Goal: Transaction & Acquisition: Purchase product/service

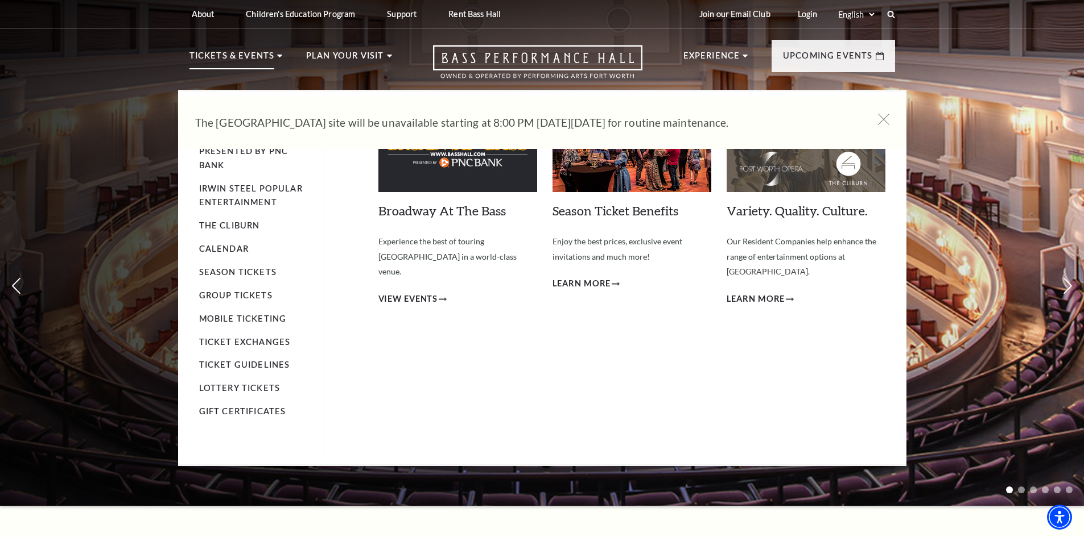
click at [266, 55] on p "Tickets & Events" at bounding box center [231, 59] width 85 height 20
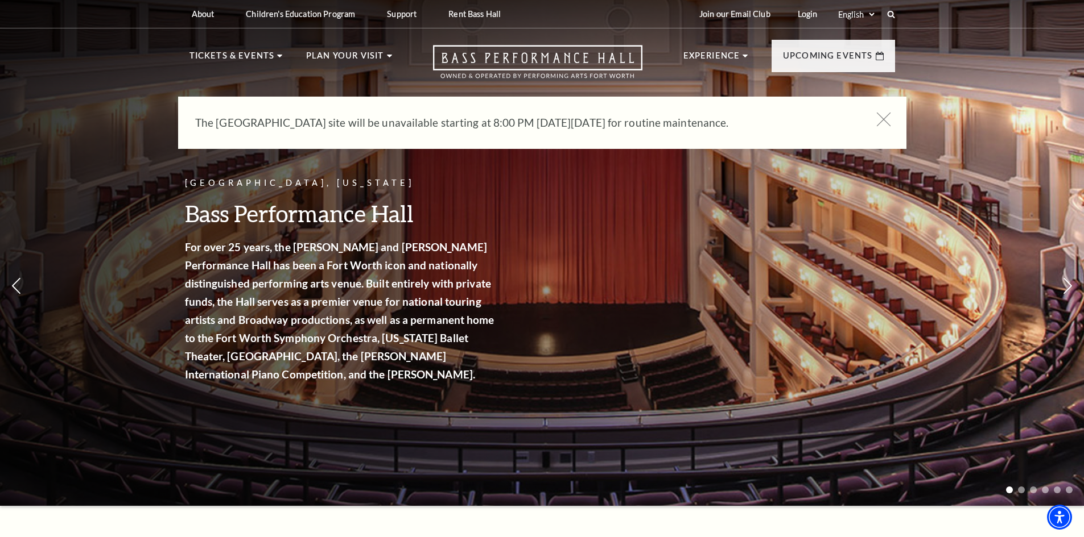
click at [884, 114] on icon at bounding box center [883, 120] width 14 height 14
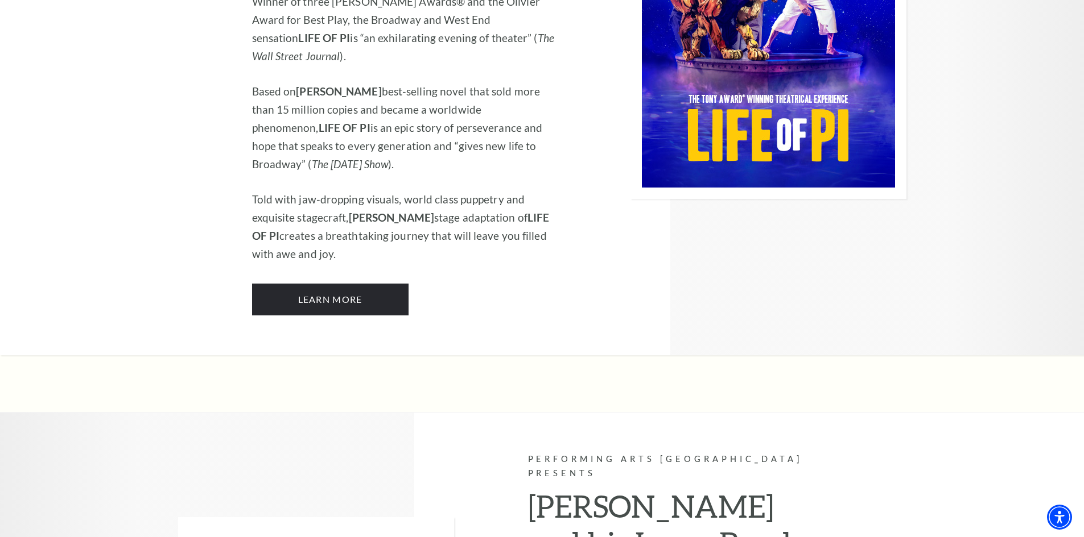
scroll to position [1365, 0]
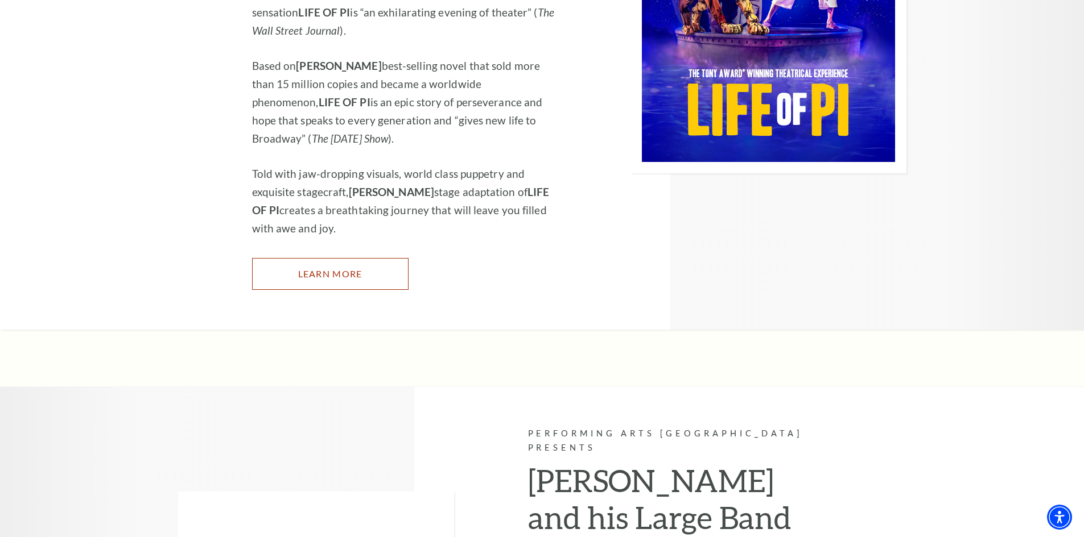
click at [351, 258] on link "Learn More" at bounding box center [330, 274] width 156 height 32
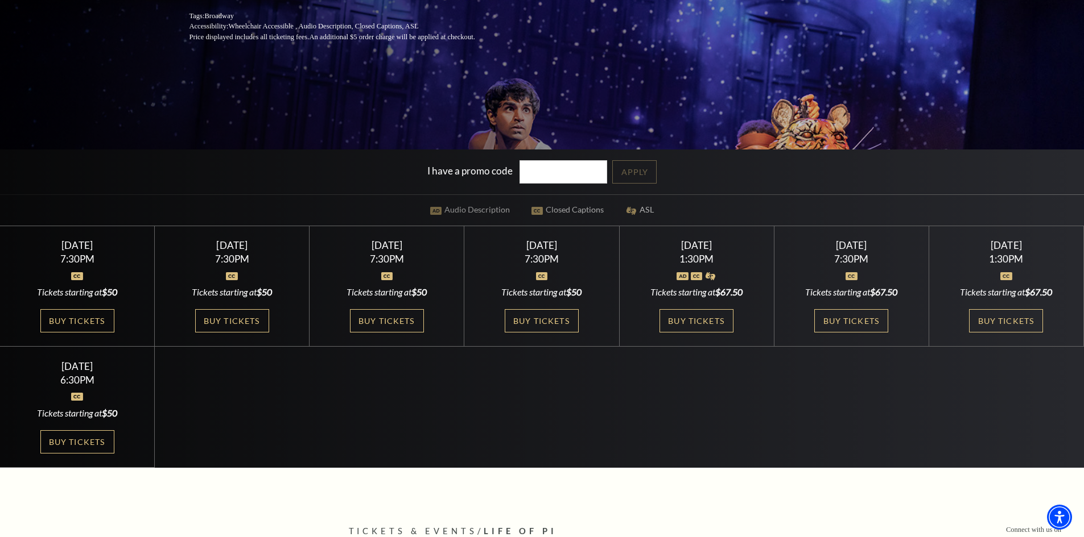
scroll to position [228, 0]
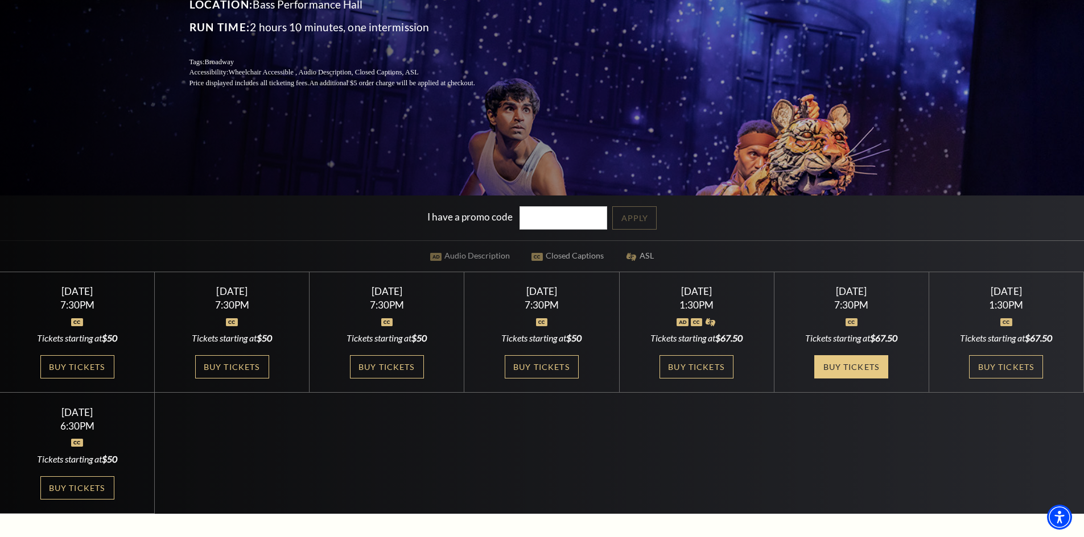
click at [850, 361] on link "Buy Tickets" at bounding box center [851, 366] width 74 height 23
click at [676, 366] on link "Buy Tickets" at bounding box center [696, 366] width 74 height 23
click at [862, 364] on link "Buy Tickets" at bounding box center [851, 366] width 74 height 23
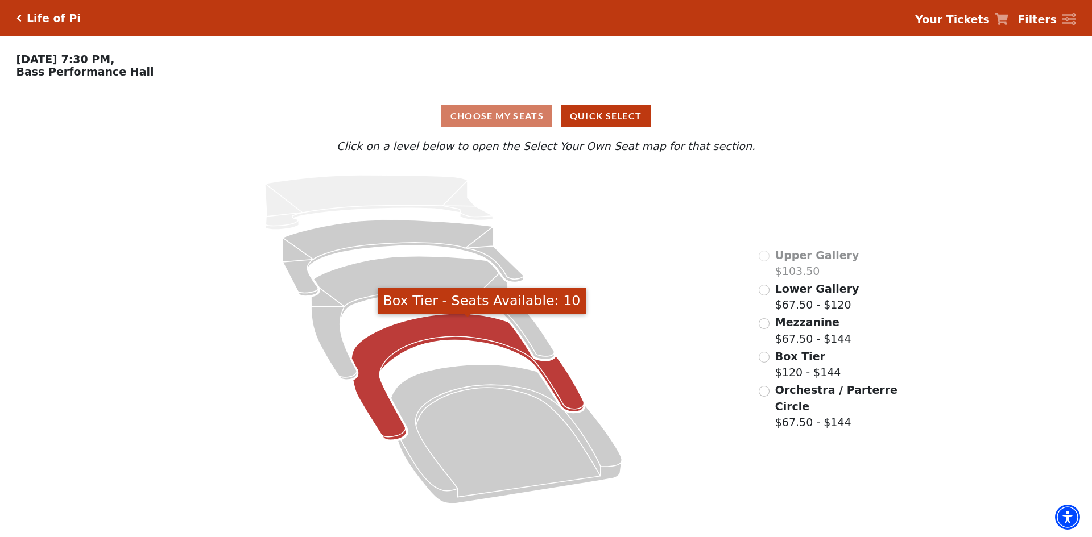
click at [402, 345] on icon "Box Tier - Seats Available: 10" at bounding box center [467, 377] width 233 height 127
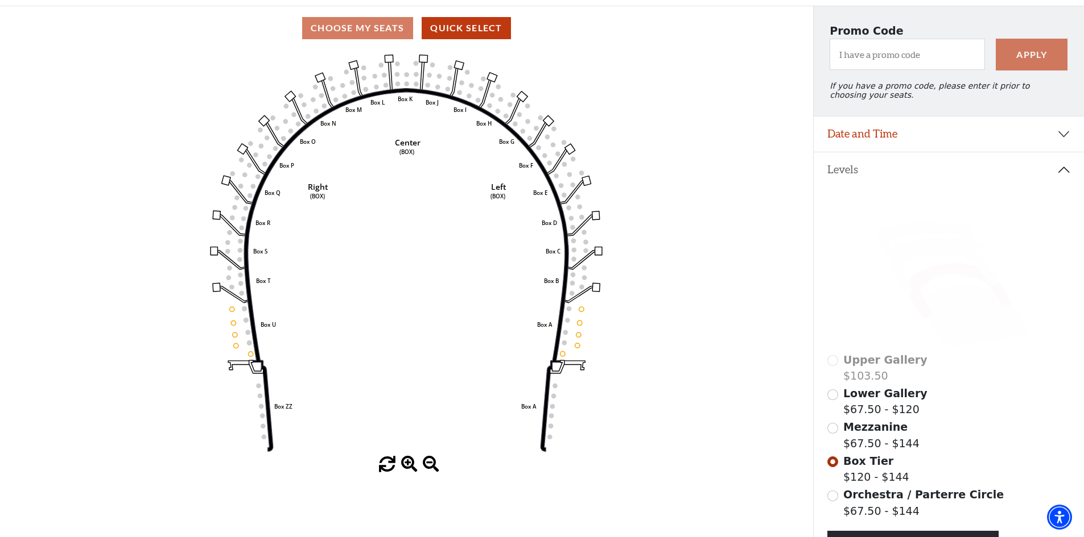
scroll to position [167, 0]
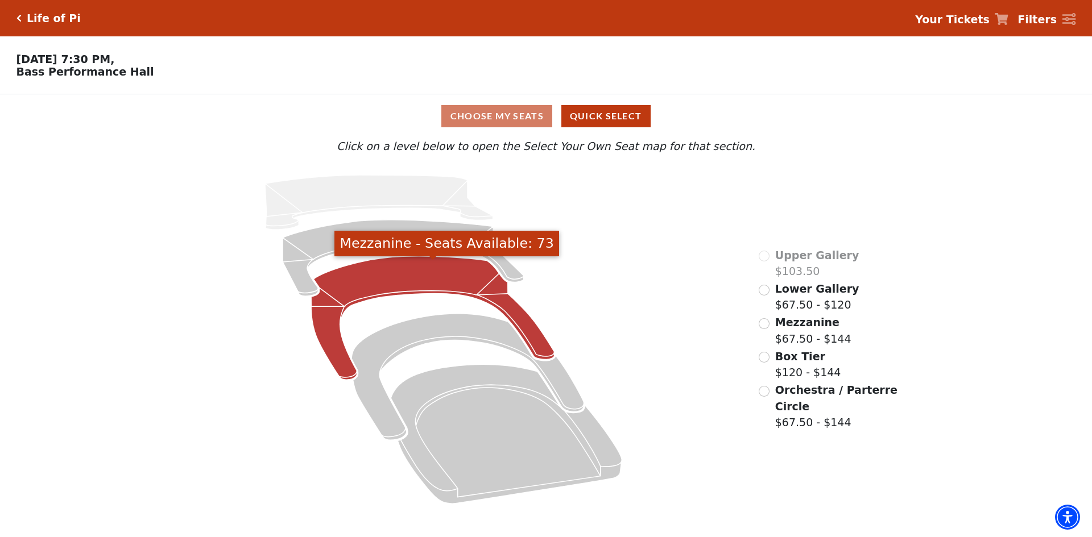
click at [389, 280] on icon "Mezzanine - Seats Available: 73" at bounding box center [432, 319] width 243 height 124
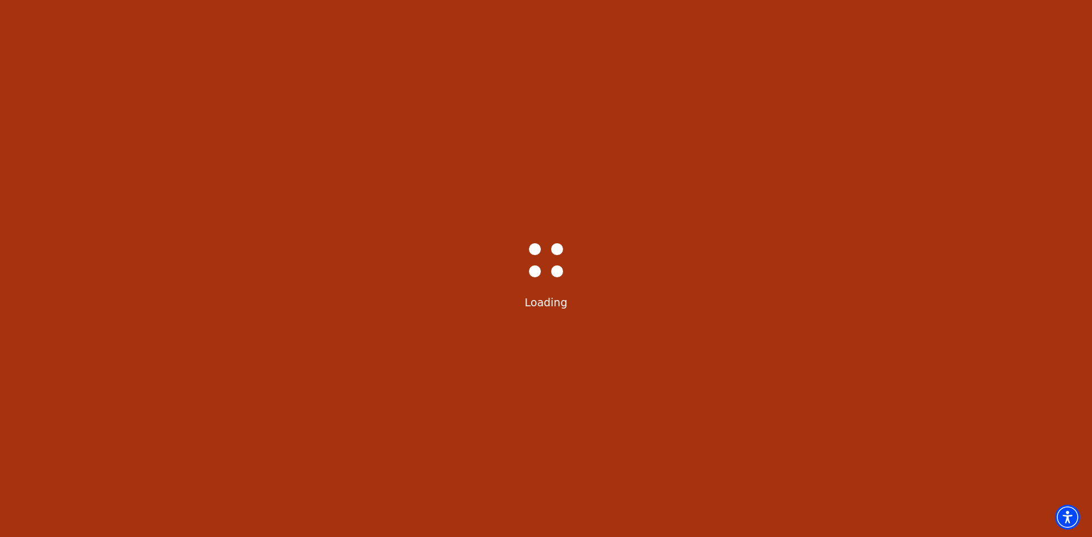
select select "6216"
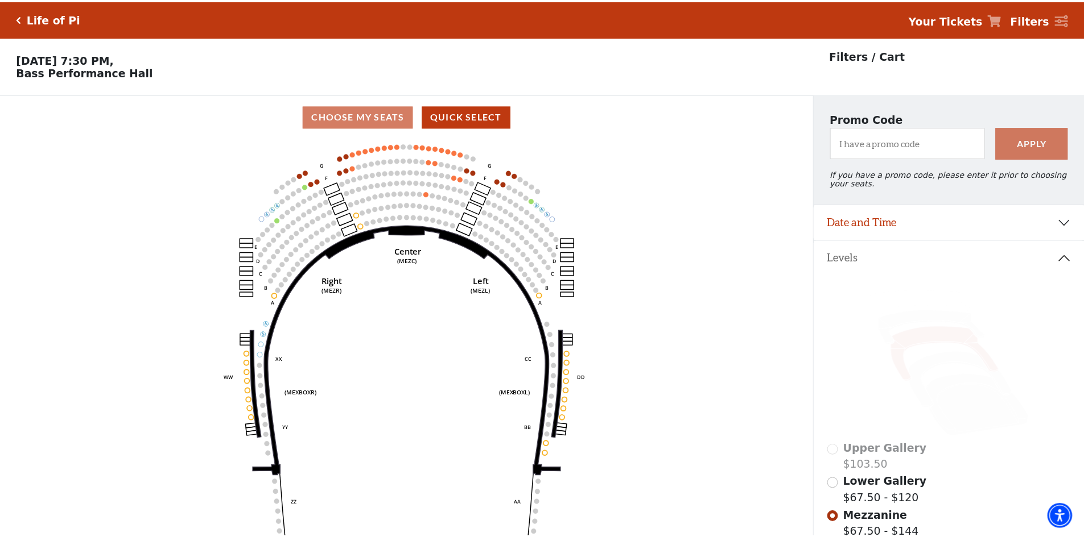
scroll to position [53, 0]
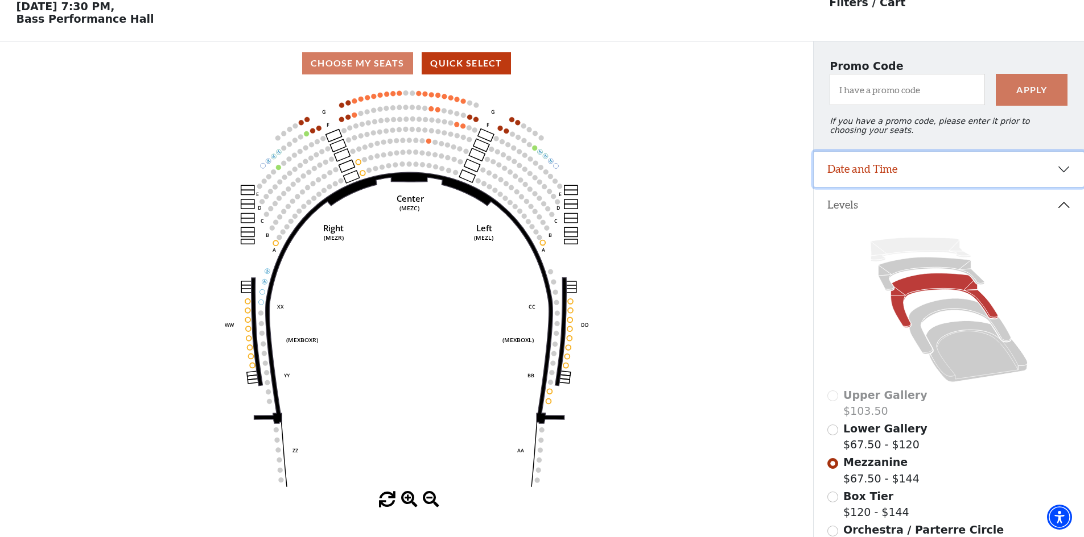
click at [891, 179] on button "Date and Time" at bounding box center [948, 169] width 270 height 35
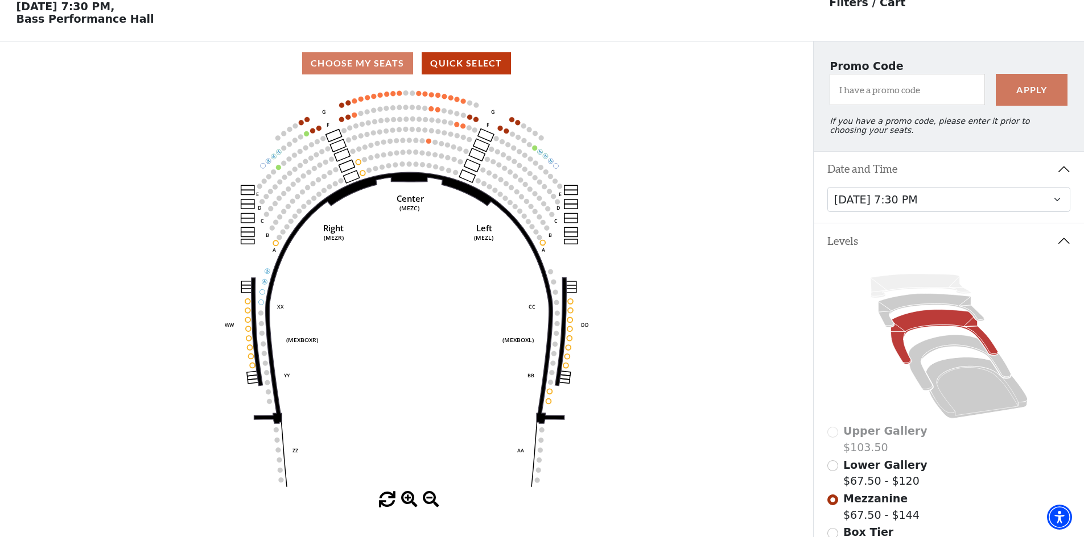
click at [891, 180] on button "Date and Time" at bounding box center [948, 169] width 270 height 35
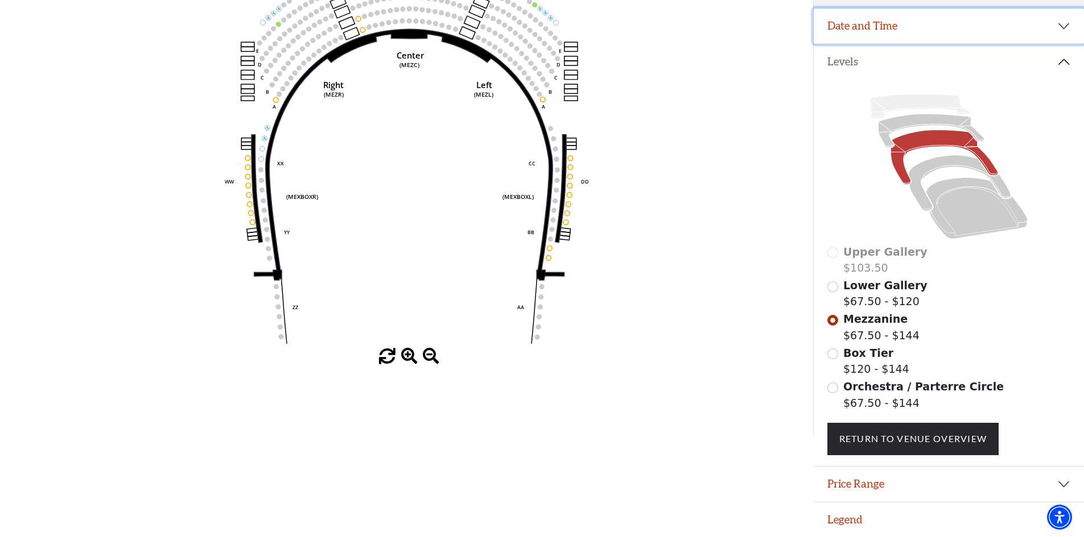
scroll to position [0, 0]
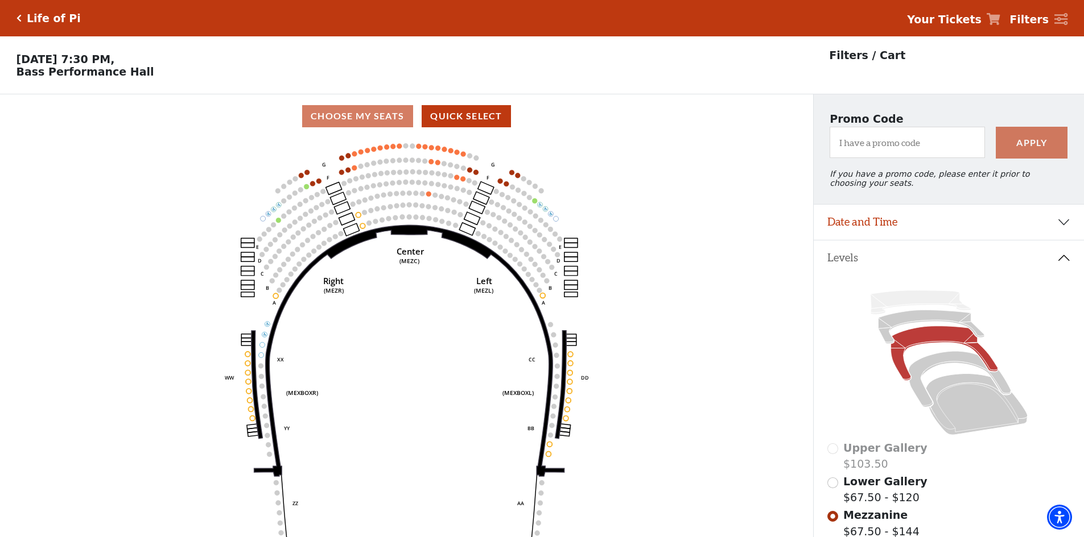
click at [19, 21] on icon "Click here to go back to filters" at bounding box center [18, 18] width 5 height 8
click at [24, 19] on div "Life of Pi" at bounding box center [51, 18] width 59 height 13
click at [22, 19] on div "Life of Pi" at bounding box center [51, 18] width 59 height 13
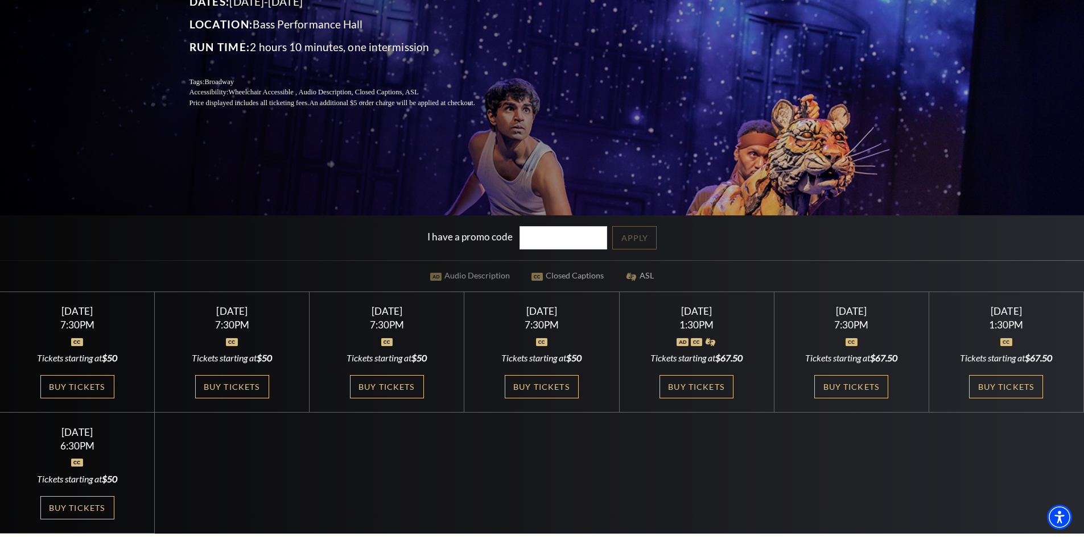
scroll to position [228, 0]
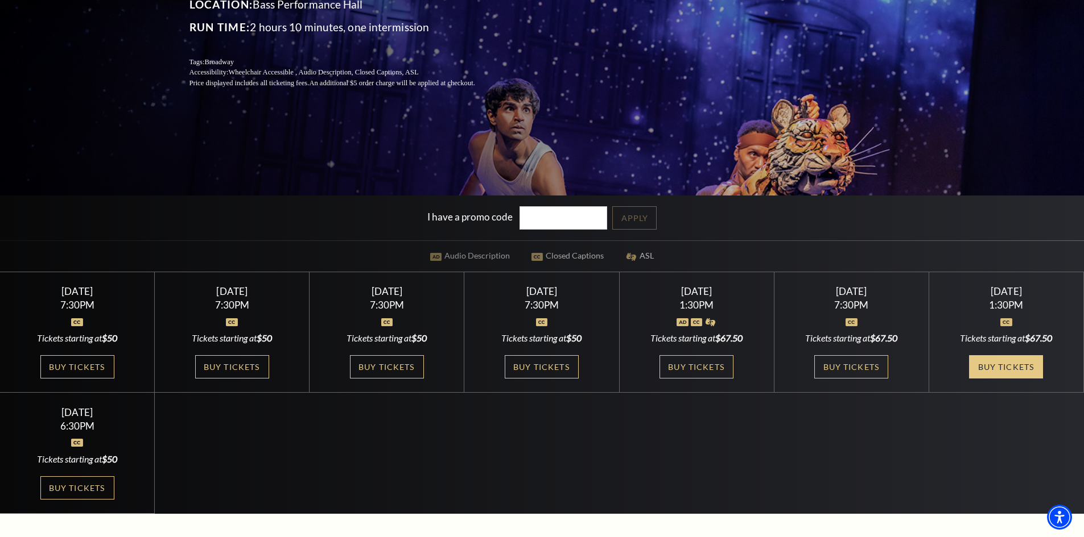
click at [1003, 367] on link "Buy Tickets" at bounding box center [1006, 366] width 74 height 23
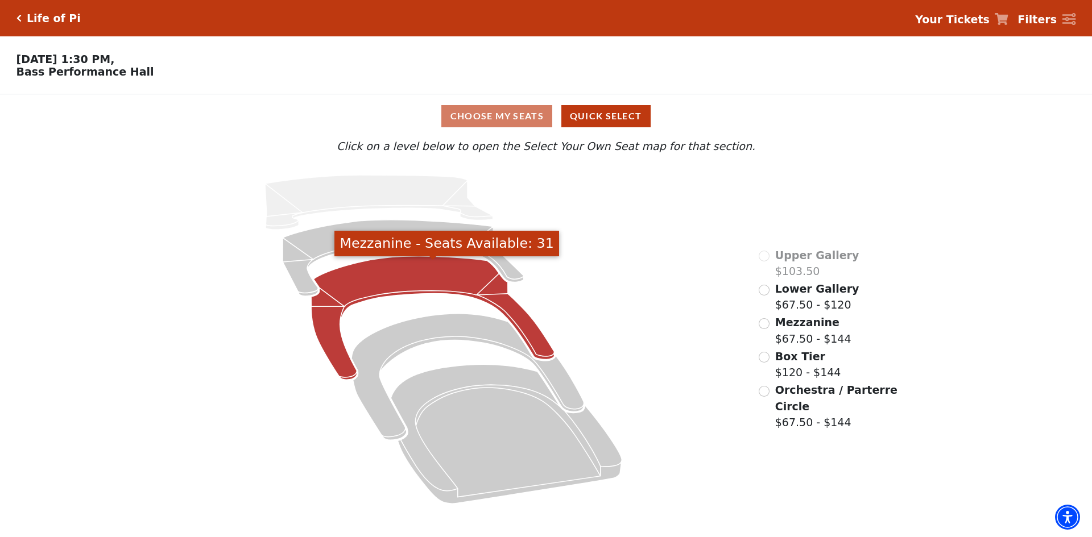
click at [405, 290] on icon "Mezzanine - Seats Available: 31" at bounding box center [432, 319] width 243 height 124
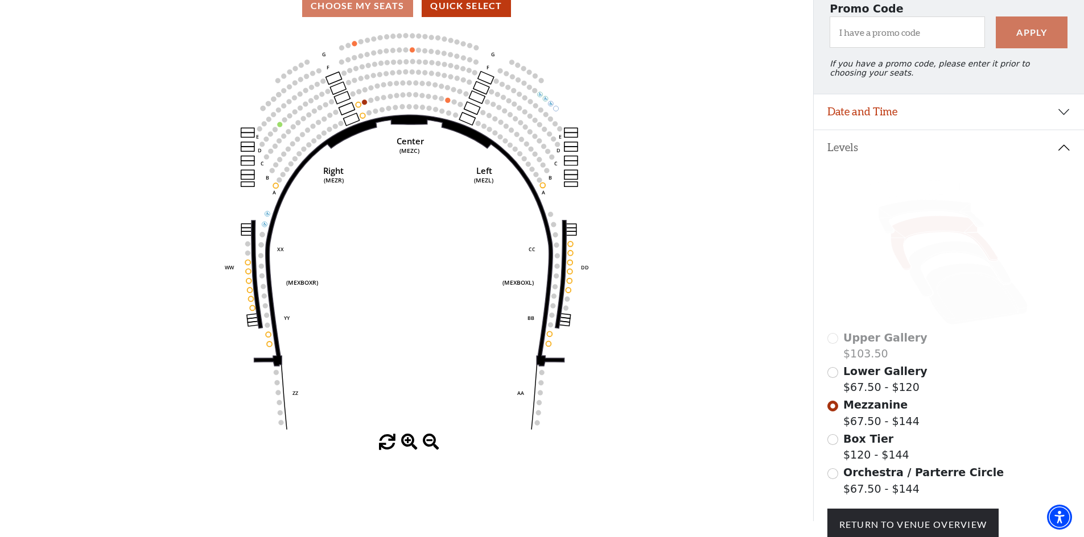
scroll to position [204, 0]
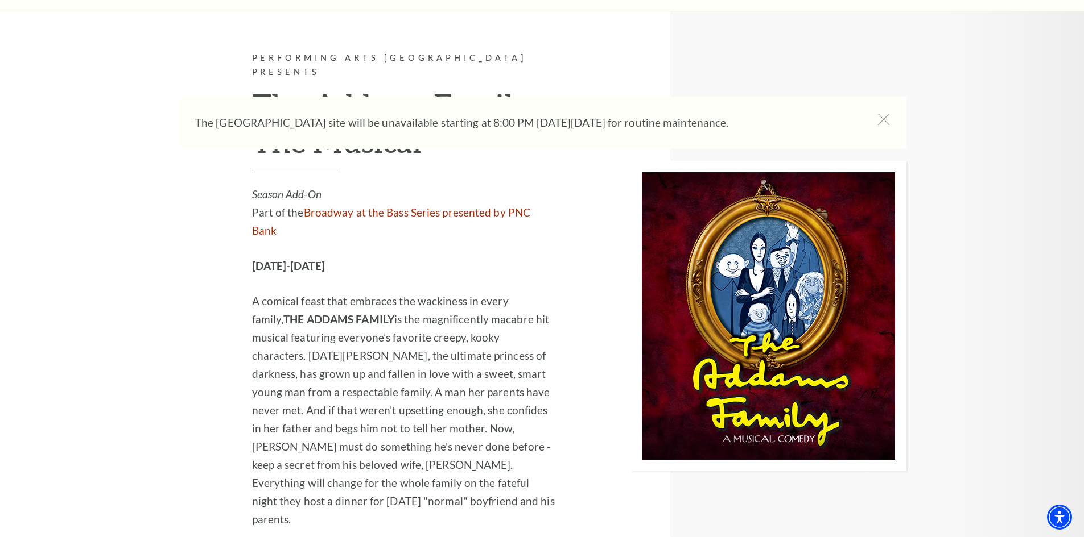
scroll to position [2332, 0]
